Goal: Communication & Community: Answer question/provide support

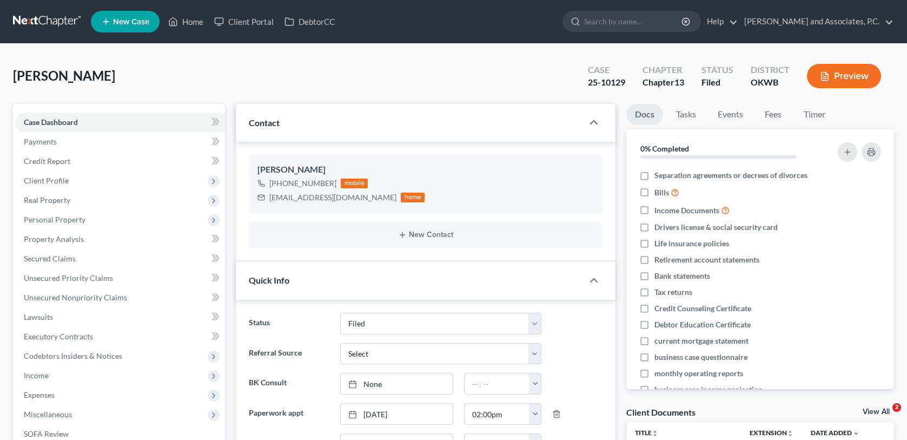
select select "5"
select select "0"
click at [193, 25] on link "Home" at bounding box center [186, 21] width 46 height 19
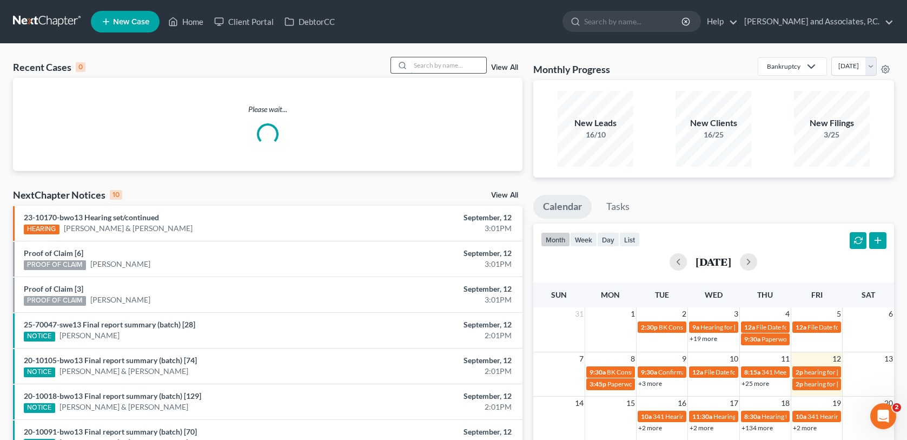
click at [447, 64] on input "search" at bounding box center [449, 65] width 76 height 16
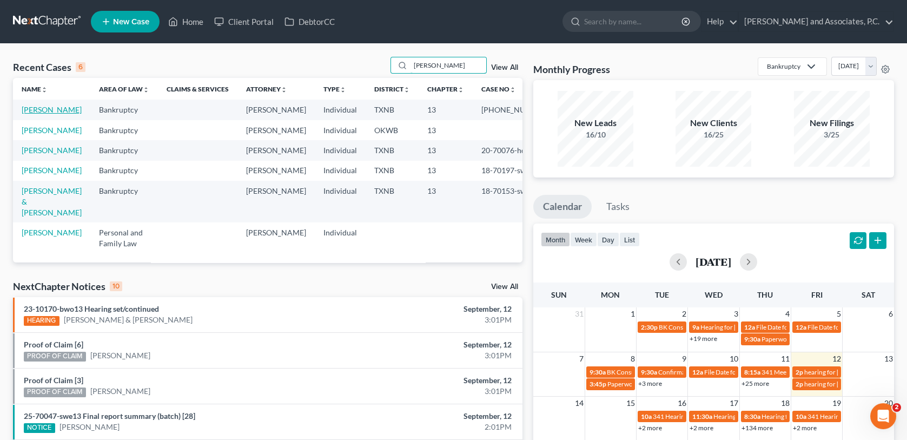
type input "[PERSON_NAME]"
click at [34, 111] on link "[PERSON_NAME]" at bounding box center [52, 109] width 60 height 9
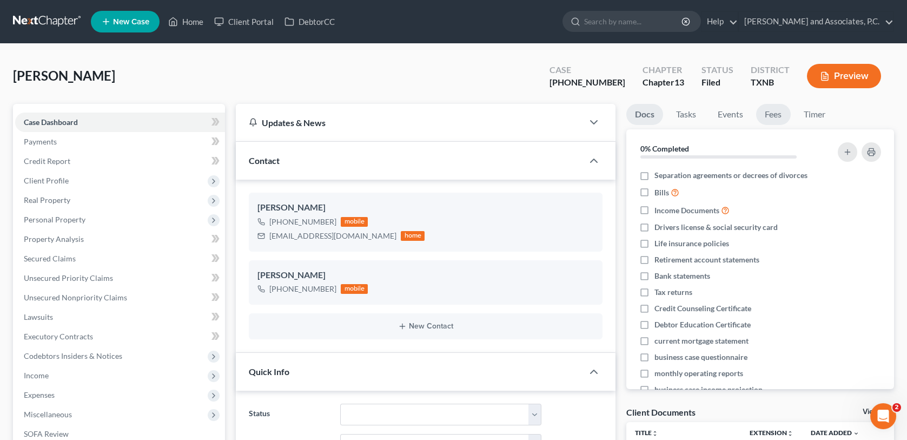
scroll to position [942, 0]
click at [768, 114] on link "Fees" at bounding box center [773, 114] width 35 height 21
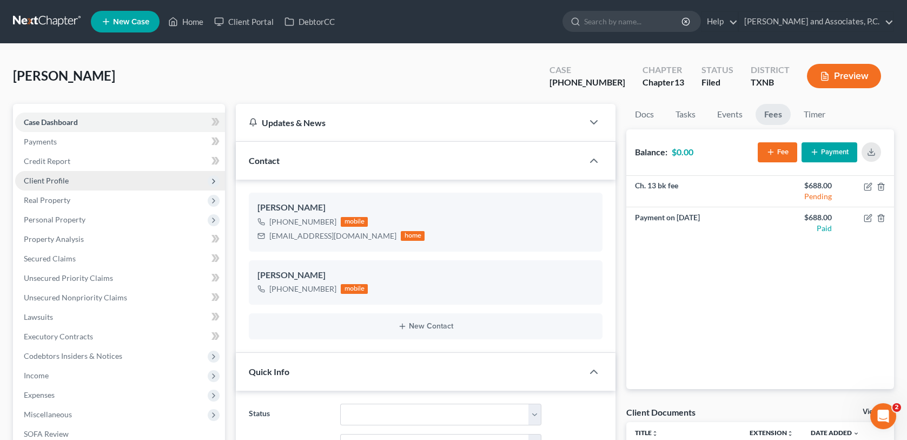
click at [57, 181] on span "Client Profile" at bounding box center [46, 180] width 45 height 9
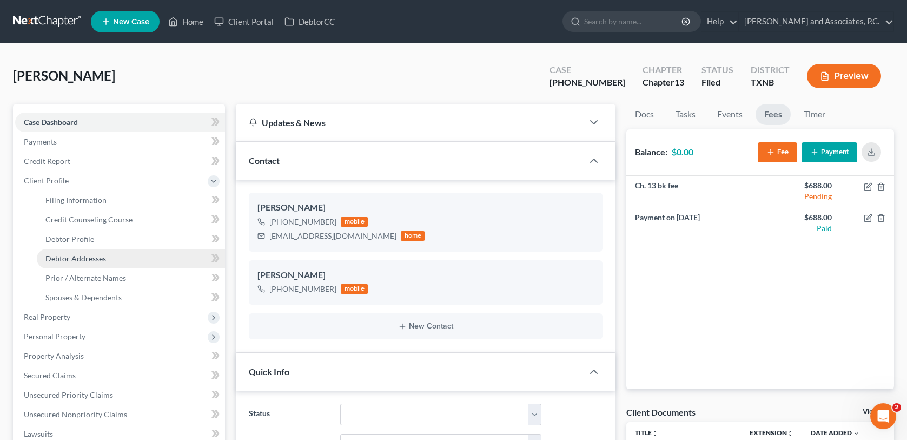
click at [65, 255] on span "Debtor Addresses" at bounding box center [75, 258] width 61 height 9
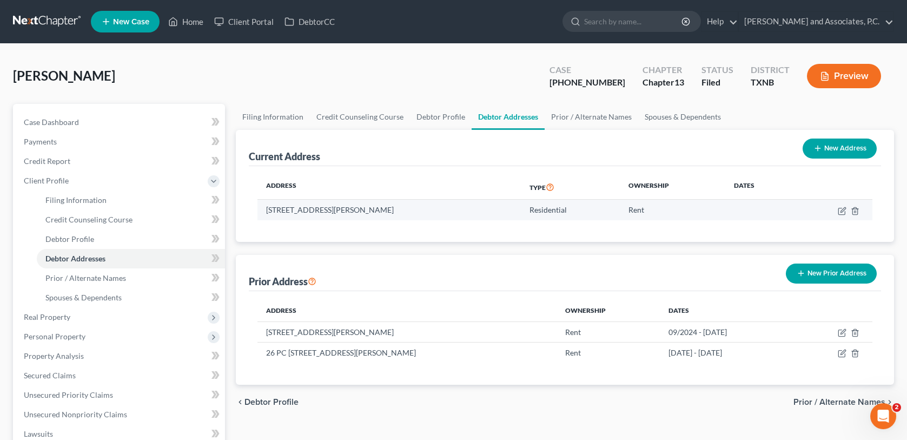
drag, startPoint x: 267, startPoint y: 210, endPoint x: 401, endPoint y: 205, distance: 134.2
click at [421, 209] on td "[STREET_ADDRESS][PERSON_NAME]" at bounding box center [388, 210] width 263 height 21
copy td "[STREET_ADDRESS][PERSON_NAME]"
click at [164, 70] on div "[PERSON_NAME] Upgraded Case [PHONE_NUMBER] Chapter Chapter 13 Status [GEOGRAPHI…" at bounding box center [453, 80] width 881 height 47
click at [201, 24] on link "Home" at bounding box center [186, 21] width 46 height 19
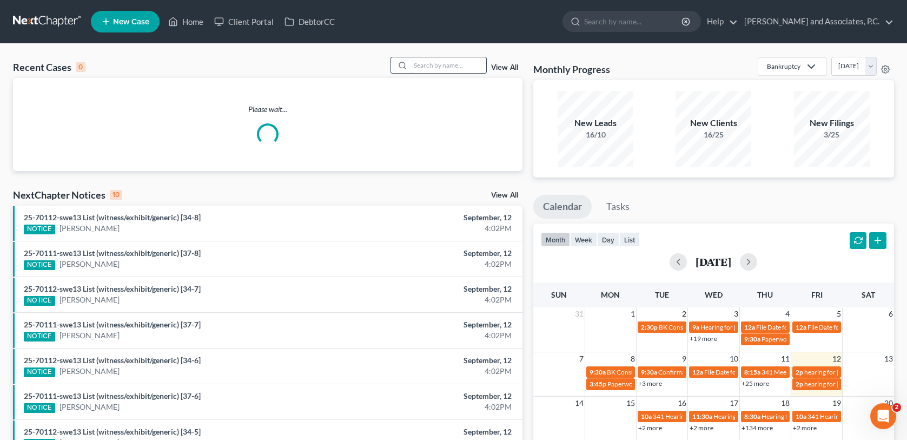
click at [419, 61] on input "search" at bounding box center [449, 65] width 76 height 16
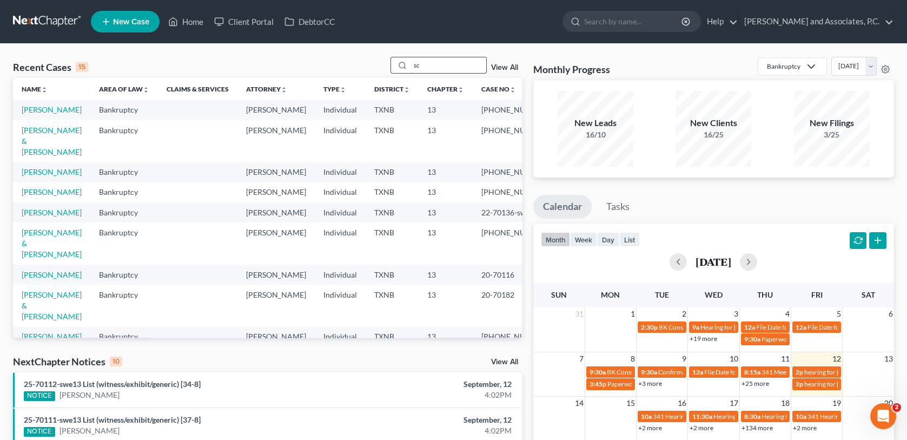
type input "s"
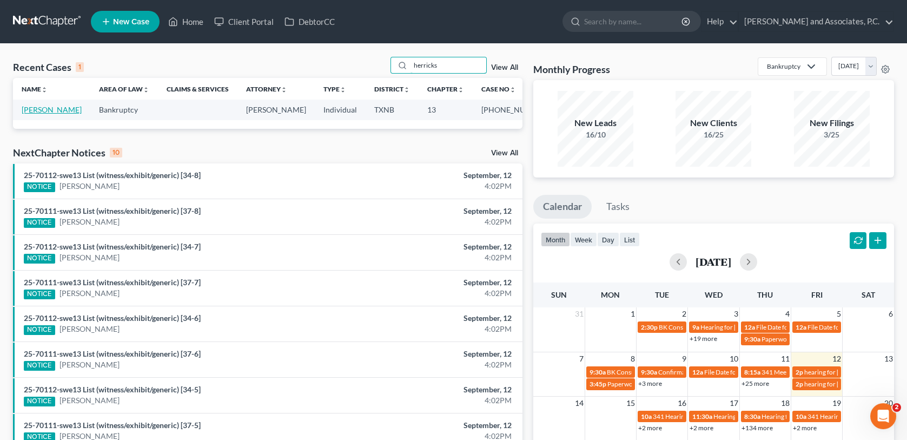
type input "herricks"
click at [69, 114] on link "[PERSON_NAME]" at bounding box center [52, 109] width 60 height 9
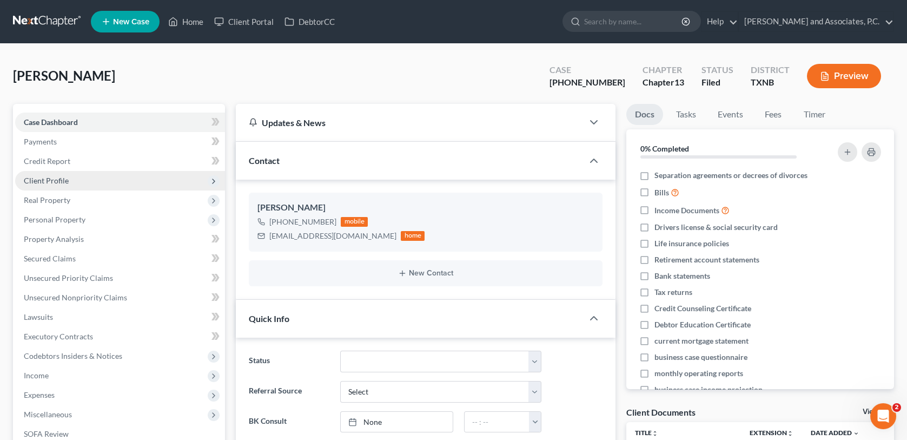
scroll to position [861, 0]
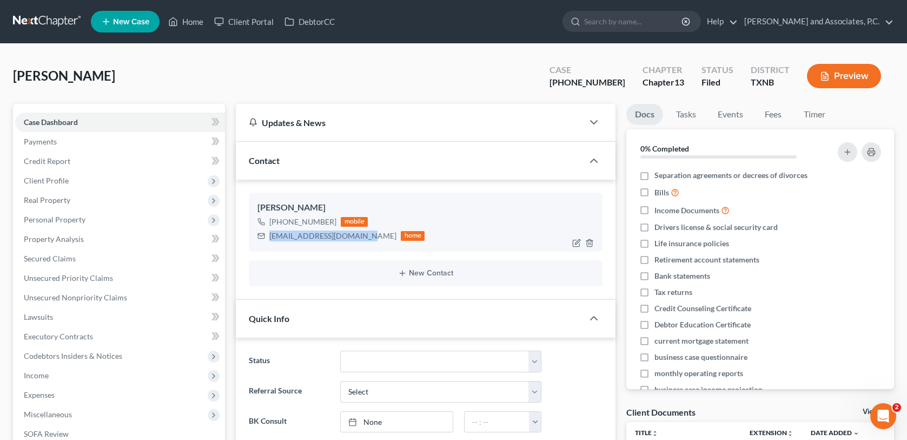
drag, startPoint x: 269, startPoint y: 234, endPoint x: 356, endPoint y: 237, distance: 87.7
click at [356, 237] on div "[EMAIL_ADDRESS][DOMAIN_NAME]" at bounding box center [332, 235] width 127 height 11
copy div "[EMAIL_ADDRESS][DOMAIN_NAME]"
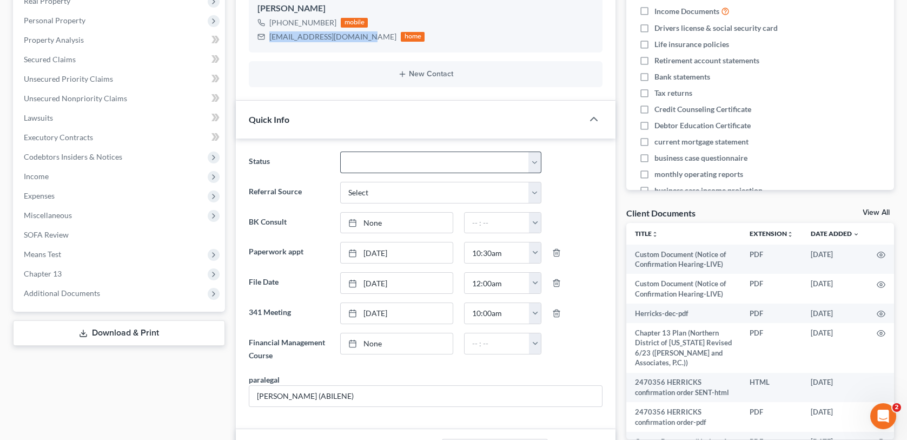
scroll to position [541, 0]
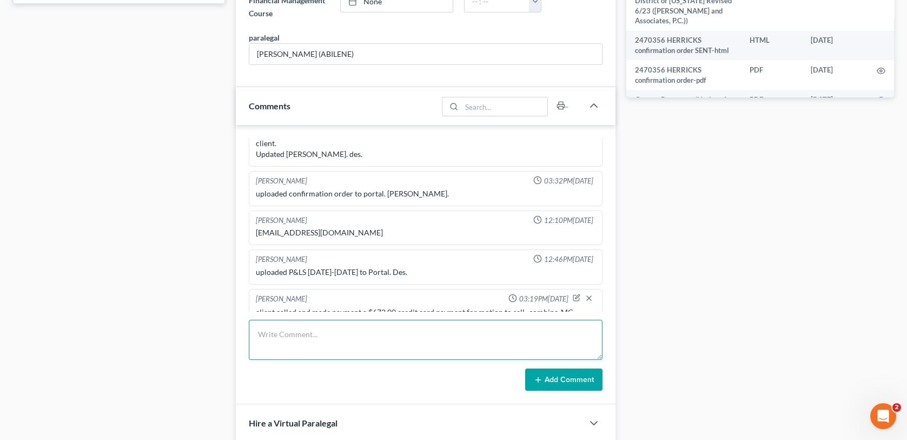
drag, startPoint x: 269, startPoint y: 329, endPoint x: 430, endPoint y: 324, distance: 161.3
click at [269, 329] on textarea at bounding box center [425, 340] width 353 height 40
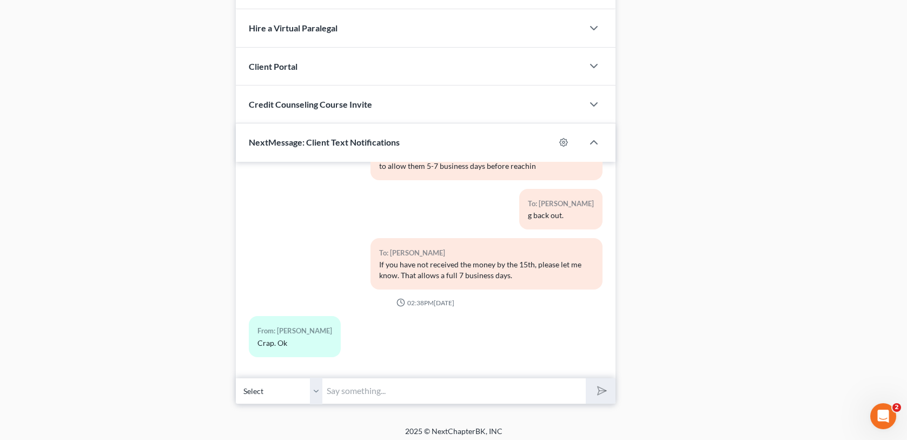
scroll to position [938, 0]
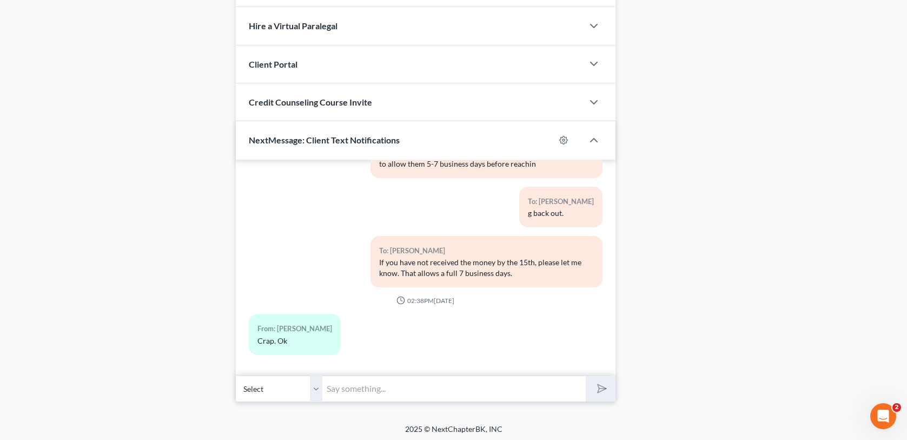
click at [349, 390] on input "text" at bounding box center [453, 388] width 263 height 27
type input "I"
type input "This is [PERSON_NAME] C at Monte's office. I sent the form your email that we d…"
click at [599, 381] on icon "submit" at bounding box center [599, 388] width 15 height 15
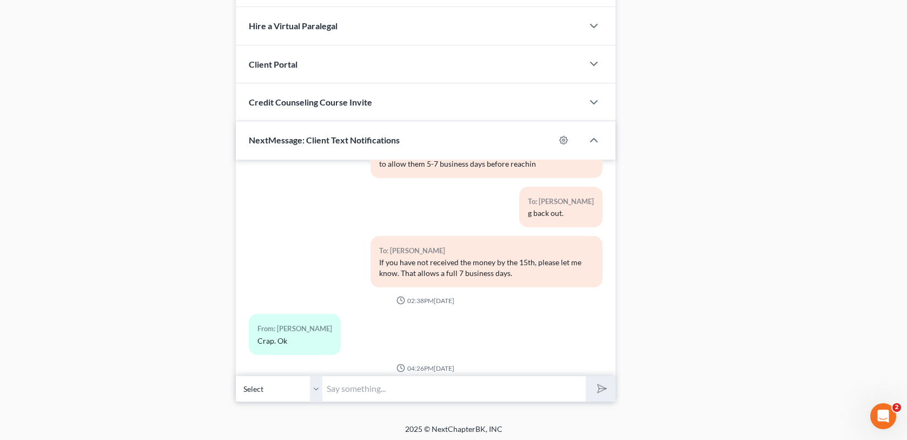
scroll to position [939, 0]
